Goal: Obtain resource: Obtain resource

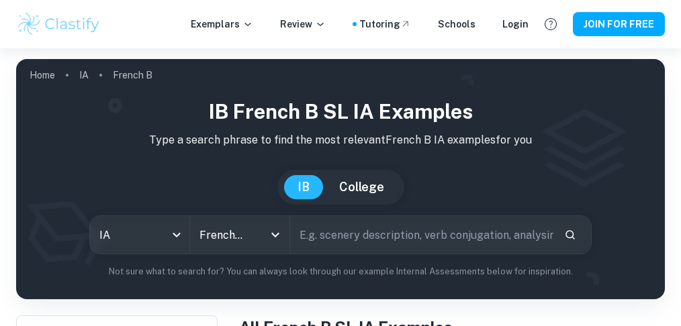
scroll to position [308, 0]
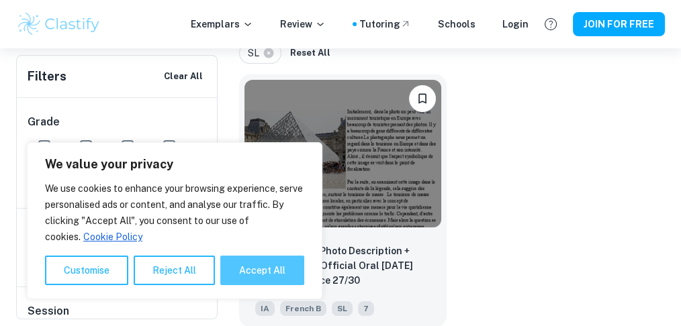
click at [243, 269] on button "Accept All" at bounding box center [262, 271] width 84 height 30
checkbox input "true"
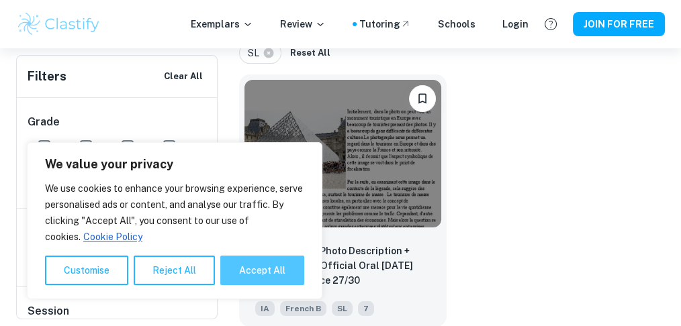
checkbox input "true"
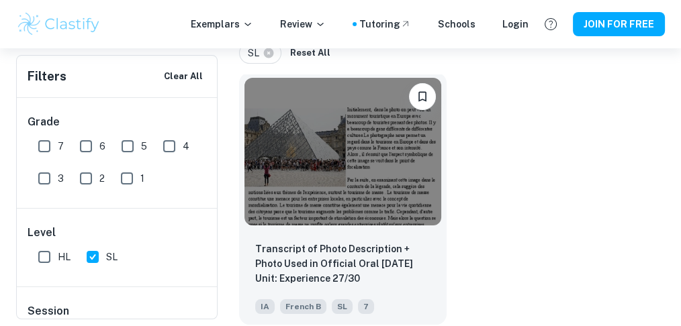
click at [316, 157] on img at bounding box center [343, 152] width 197 height 148
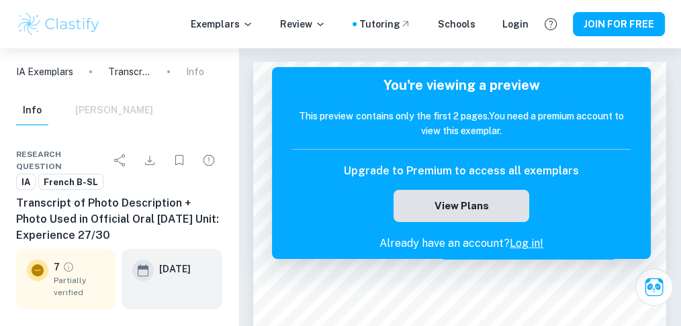
click at [453, 207] on button "View Plans" at bounding box center [462, 206] width 136 height 32
